Goal: Navigation & Orientation: Find specific page/section

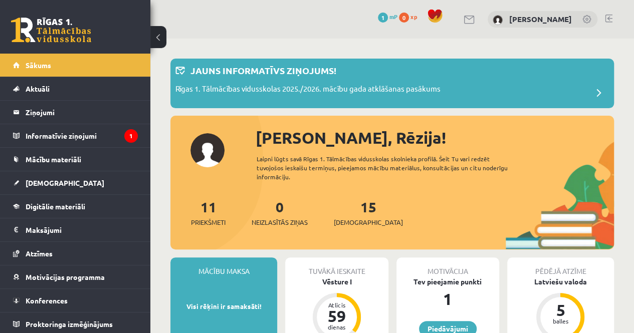
scroll to position [150, 0]
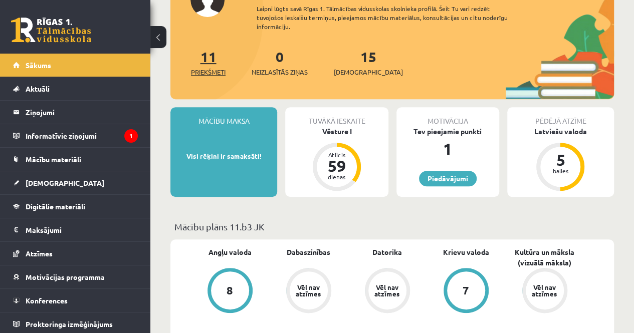
click at [208, 54] on link "11 Priekšmeti" at bounding box center [208, 63] width 35 height 30
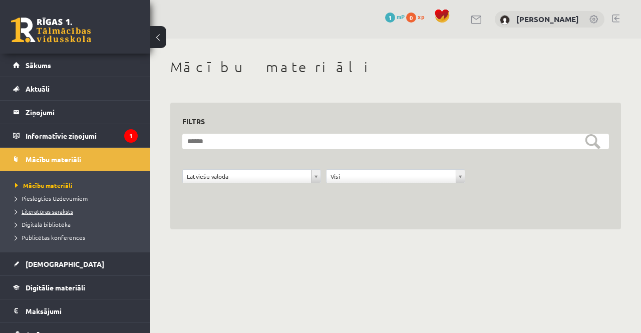
click at [62, 211] on span "Literatūras saraksts" at bounding box center [44, 211] width 58 height 8
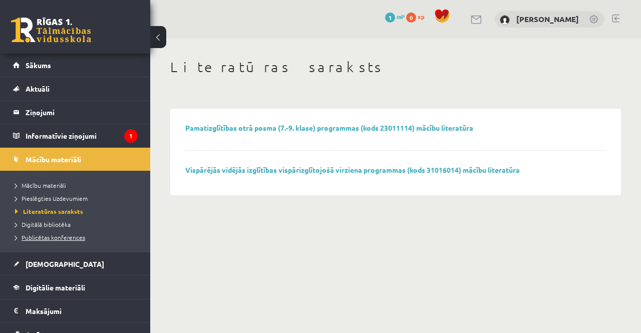
scroll to position [50, 0]
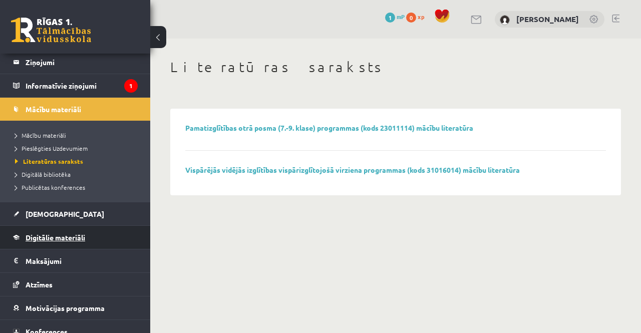
click at [84, 236] on span "Digitālie materiāli" at bounding box center [56, 237] width 60 height 9
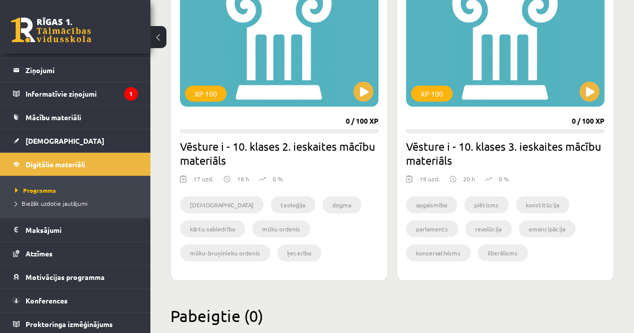
scroll to position [1853, 0]
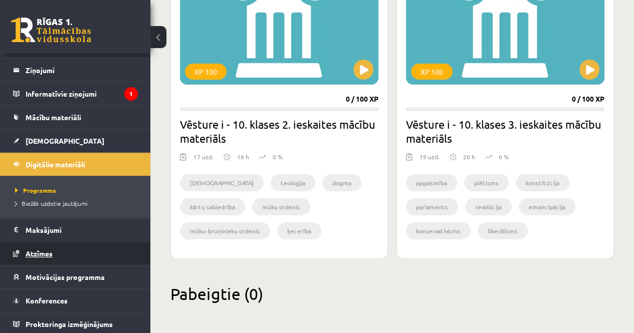
click at [45, 254] on span "Atzīmes" at bounding box center [39, 253] width 27 height 9
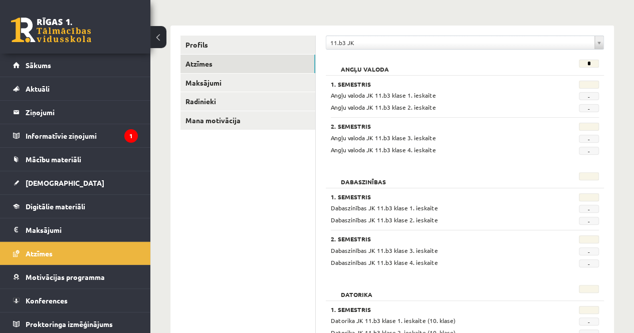
scroll to position [127, 0]
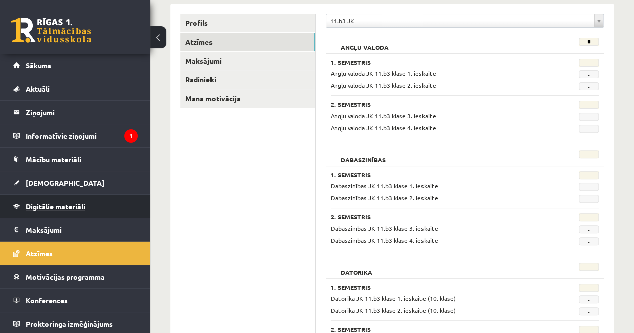
click at [44, 204] on span "Digitālie materiāli" at bounding box center [56, 206] width 60 height 9
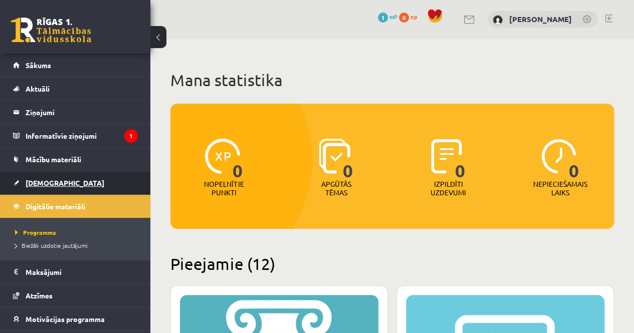
click at [33, 184] on span "[DEMOGRAPHIC_DATA]" at bounding box center [65, 182] width 79 height 9
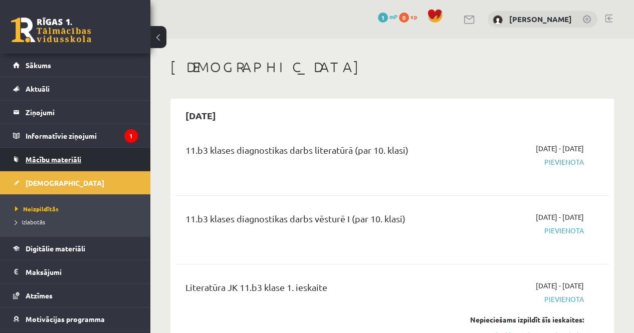
click at [63, 151] on link "Mācību materiāli" at bounding box center [75, 159] width 125 height 23
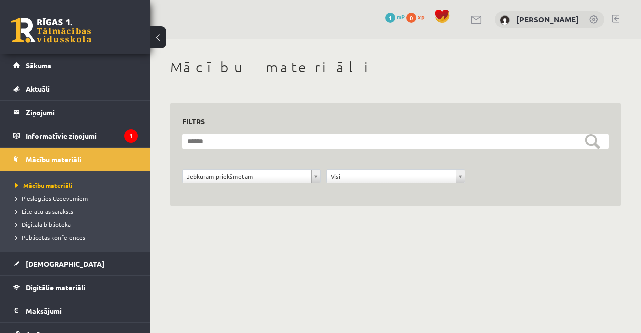
drag, startPoint x: 278, startPoint y: 257, endPoint x: 275, endPoint y: 252, distance: 5.8
click at [278, 257] on body "0 Dāvanas 1 mP 0 xp [PERSON_NAME] Sākums Aktuāli Kā mācīties eSKOLĀ Kontakti No…" at bounding box center [320, 166] width 641 height 333
